Goal: Book appointment/travel/reservation

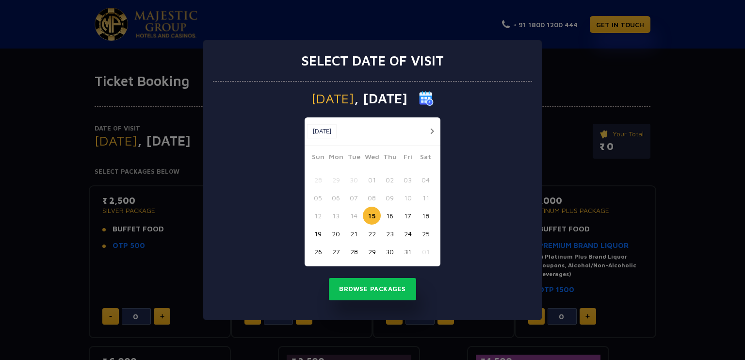
click at [390, 215] on button "16" at bounding box center [390, 216] width 18 height 18
click at [379, 286] on button "Browse Packages" at bounding box center [372, 289] width 87 height 22
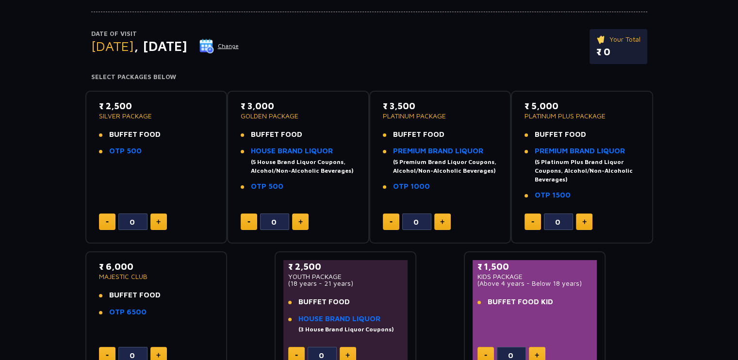
scroll to position [94, 0]
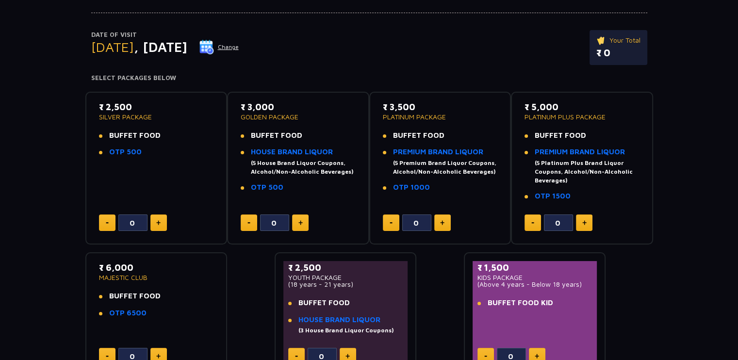
click at [305, 222] on button at bounding box center [300, 222] width 16 height 16
click at [246, 219] on button at bounding box center [249, 222] width 16 height 16
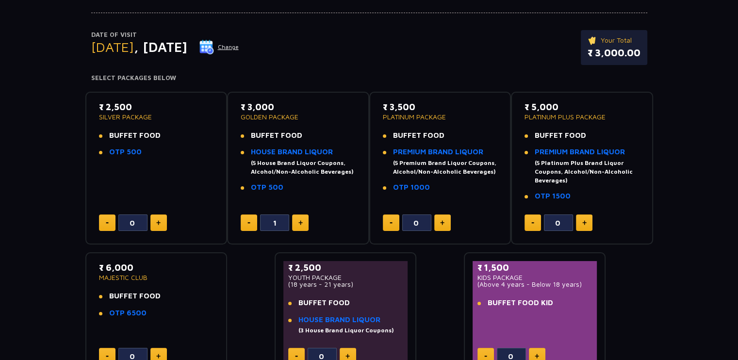
click at [246, 219] on button at bounding box center [249, 222] width 16 height 16
type input "0"
click at [246, 219] on button at bounding box center [249, 222] width 16 height 16
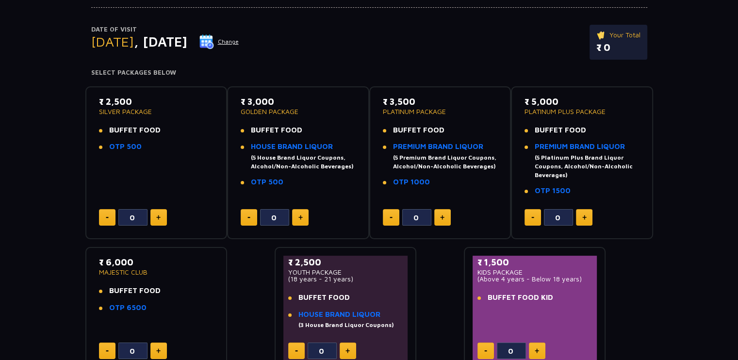
scroll to position [0, 0]
